Goal: Task Accomplishment & Management: Use online tool/utility

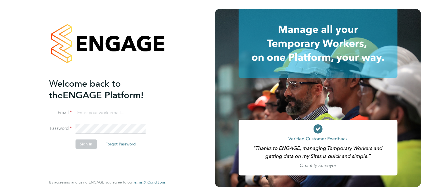
type input "[EMAIL_ADDRESS][DOMAIN_NAME]"
click at [88, 146] on button "Sign In" at bounding box center [86, 143] width 22 height 9
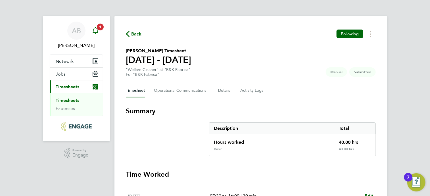
click at [101, 29] on span "1" at bounding box center [100, 27] width 7 height 7
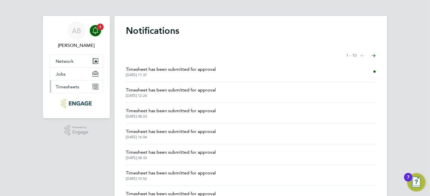
click at [95, 87] on icon "Main navigation" at bounding box center [94, 87] width 3 height 3
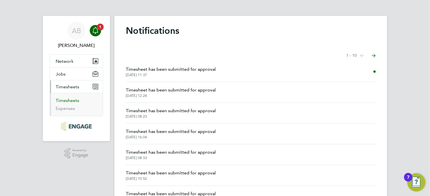
click at [70, 101] on link "Timesheets" at bounding box center [68, 100] width 24 height 5
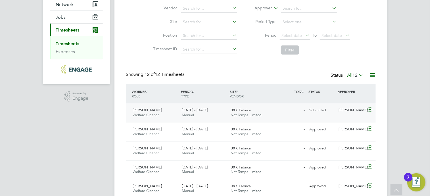
click at [371, 109] on icon at bounding box center [369, 109] width 7 height 5
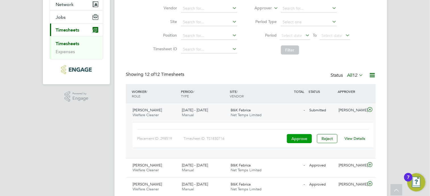
click at [301, 139] on button "Approve" at bounding box center [299, 138] width 25 height 9
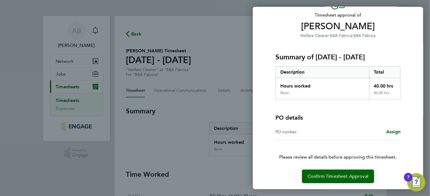
scroll to position [36, 0]
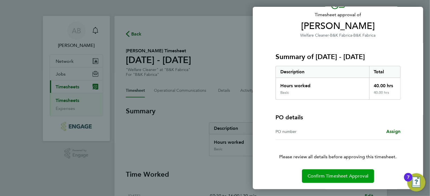
click at [351, 172] on button "Confirm Timesheet Approval" at bounding box center [338, 176] width 72 height 14
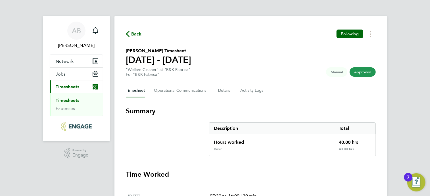
click at [135, 32] on span "Back" at bounding box center [136, 34] width 11 height 7
